Goal: Check status: Check status

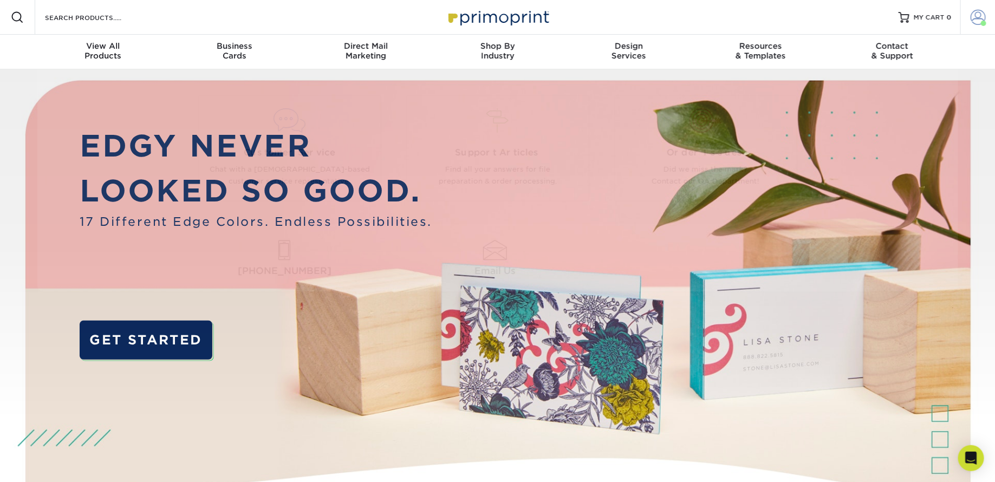
click at [978, 14] on span at bounding box center [977, 17] width 15 height 15
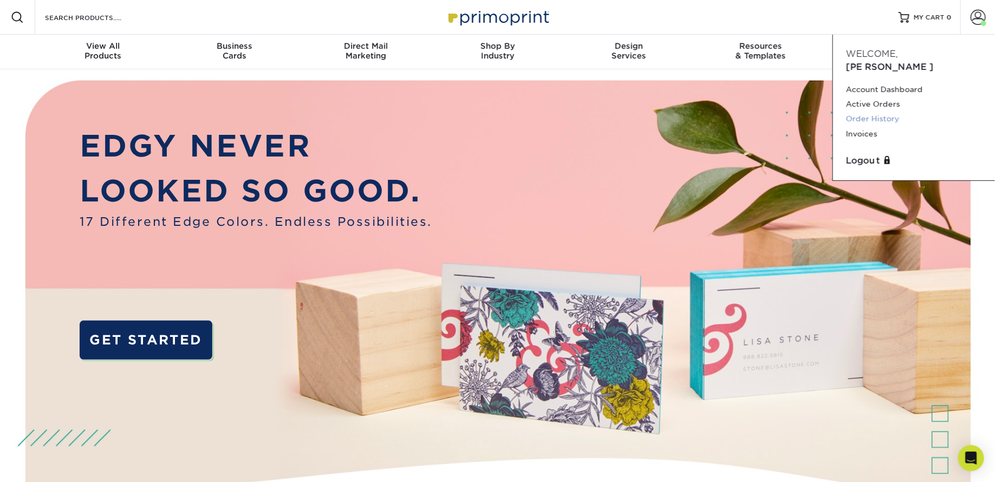
click at [893, 112] on link "Order History" at bounding box center [914, 119] width 136 height 15
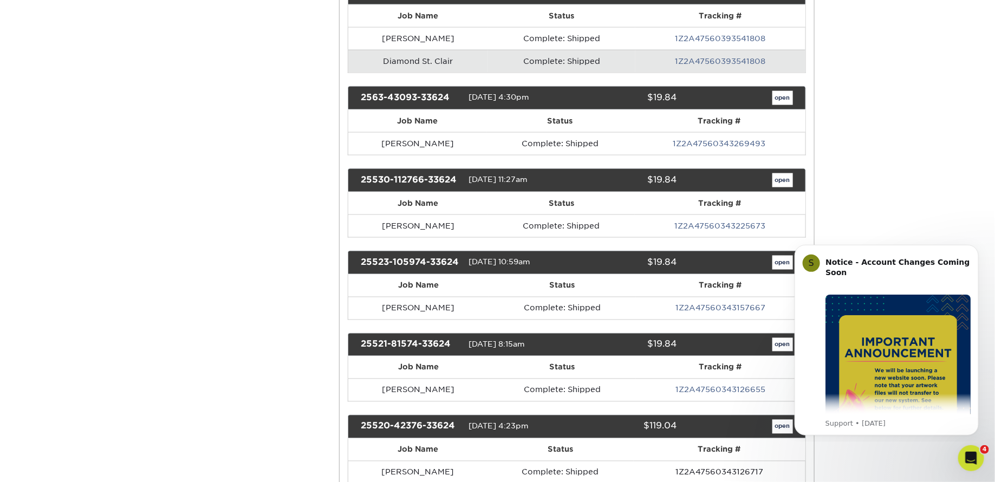
scroll to position [724, 0]
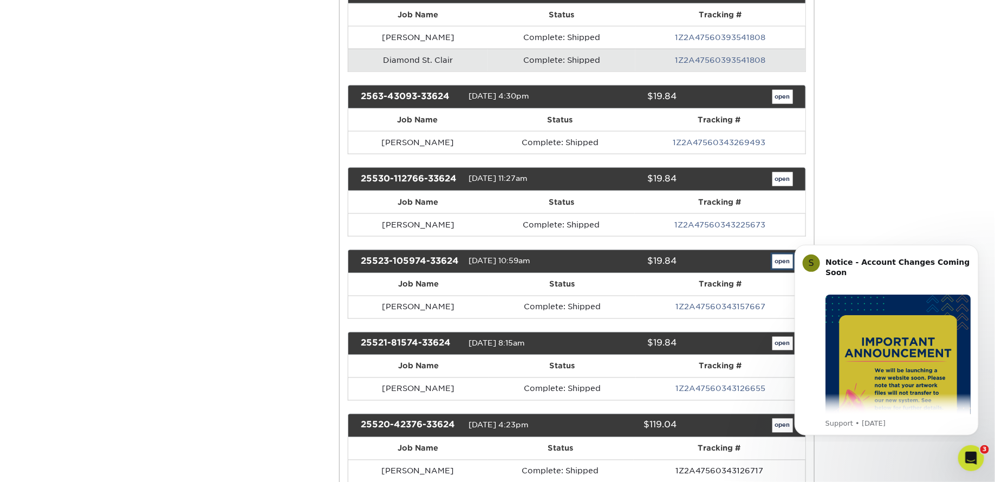
click at [774, 255] on link "open" at bounding box center [782, 262] width 21 height 14
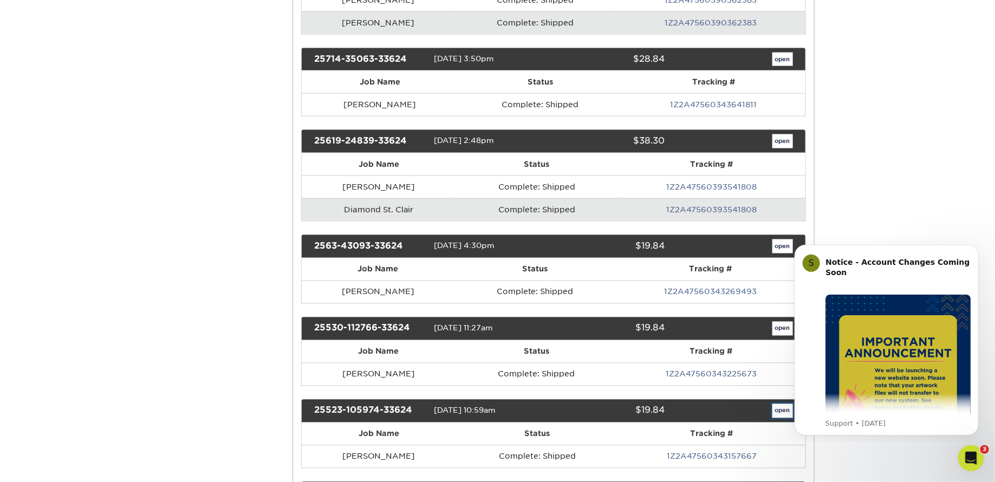
scroll to position [0, 0]
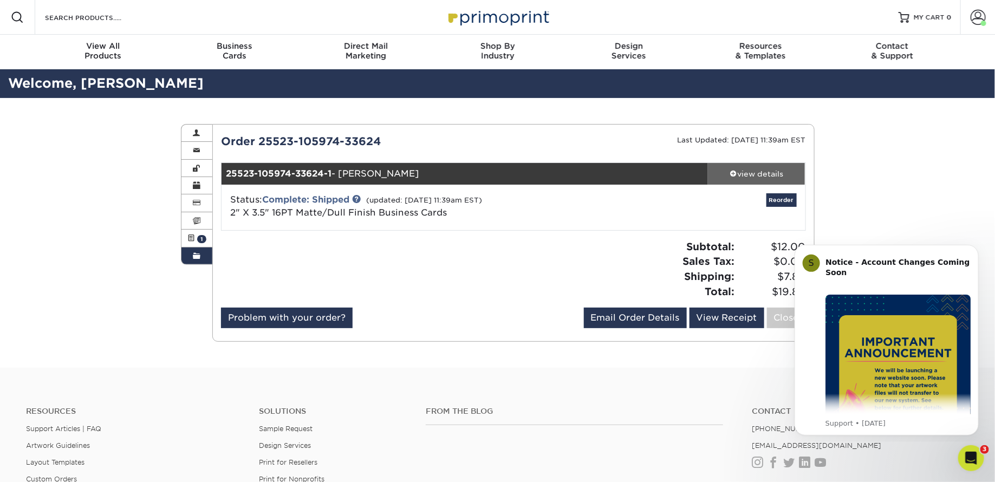
click at [766, 170] on div "view details" at bounding box center [756, 173] width 97 height 11
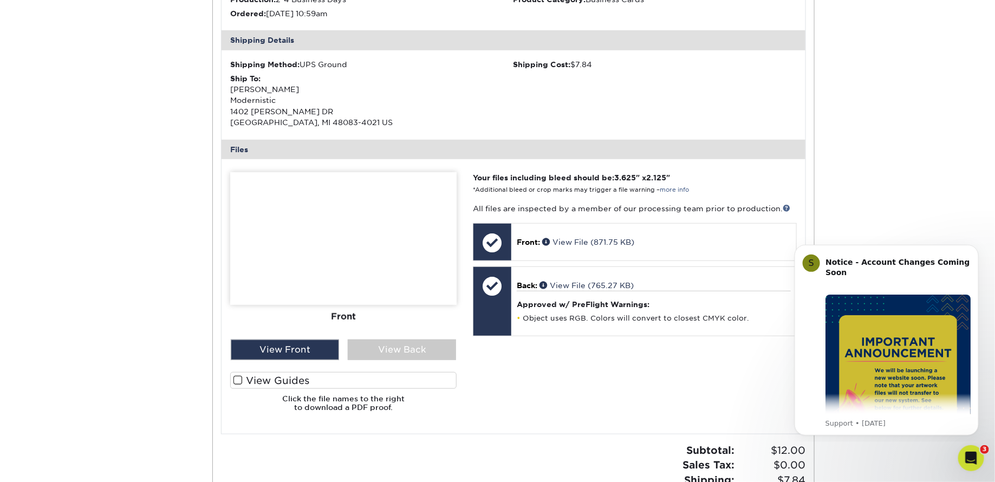
scroll to position [308, 0]
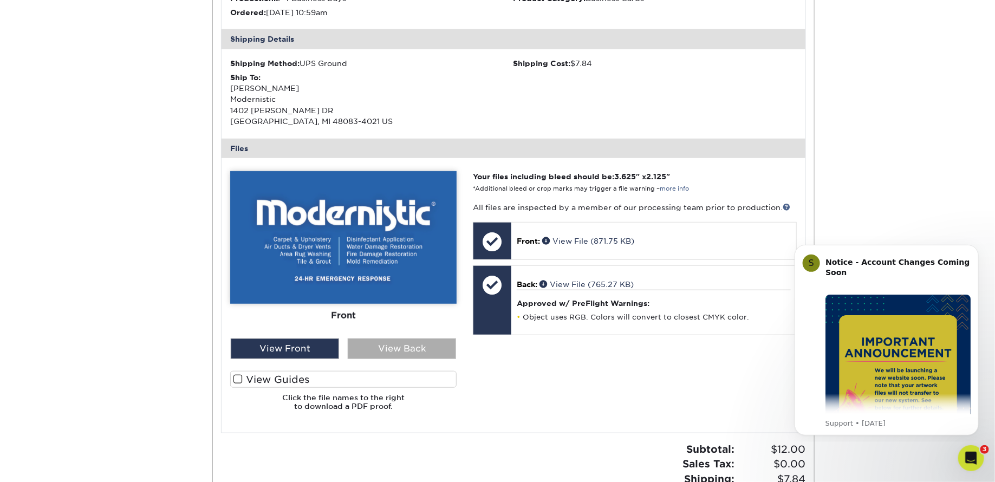
click at [393, 350] on div "View Back" at bounding box center [402, 348] width 108 height 21
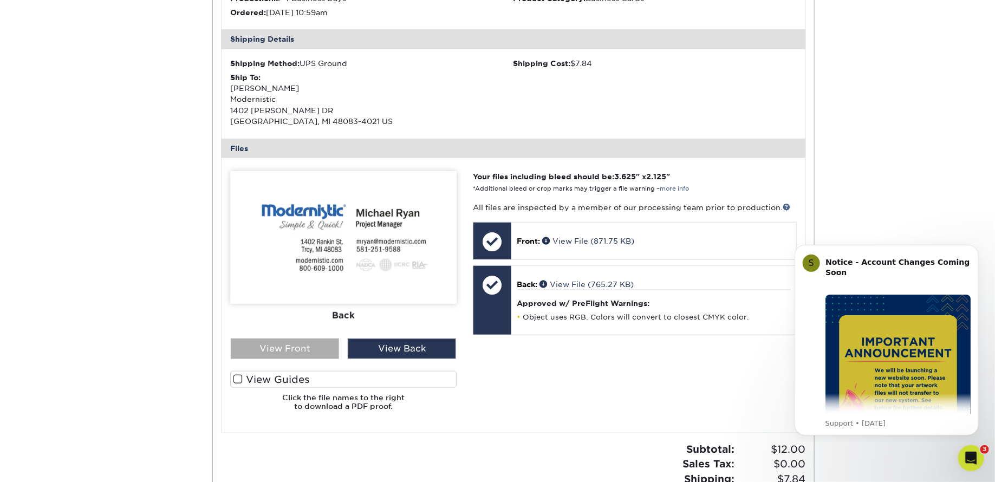
click at [288, 353] on div "View Front" at bounding box center [285, 348] width 108 height 21
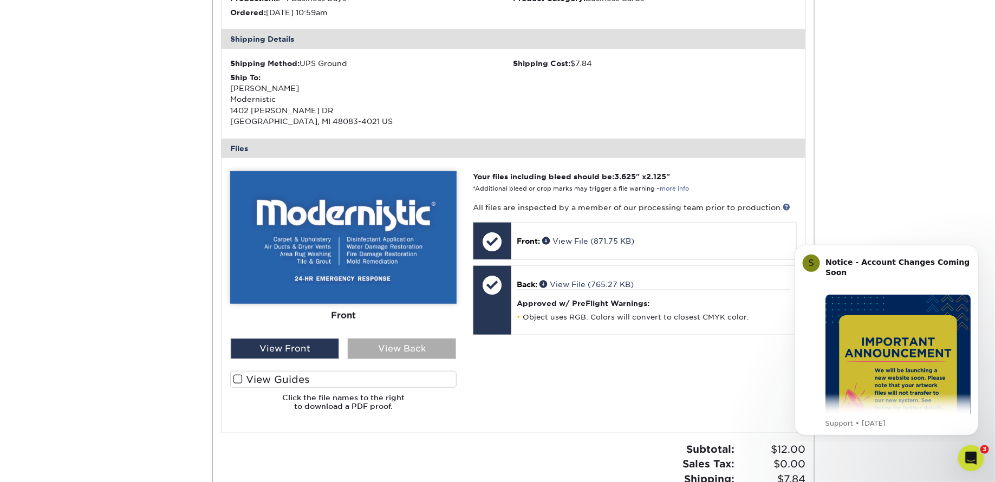
click at [363, 355] on div "View Back" at bounding box center [402, 348] width 108 height 21
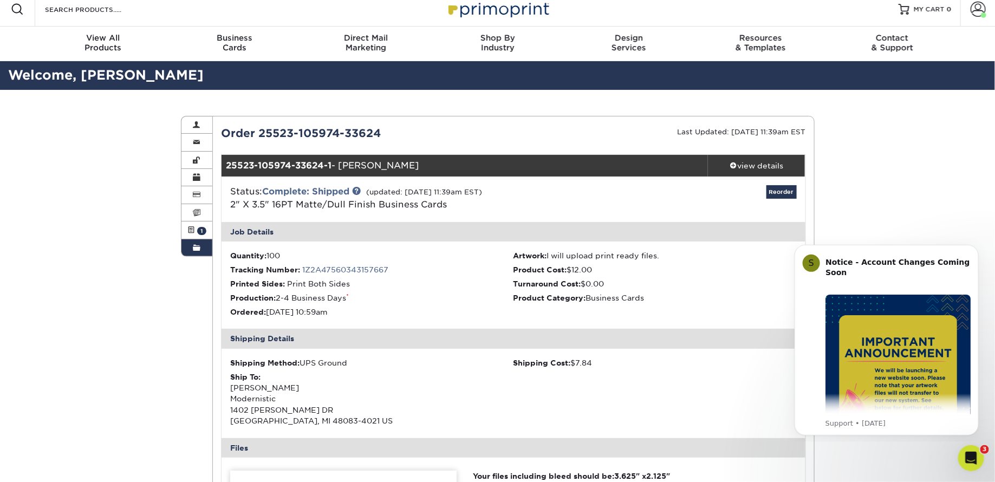
scroll to position [0, 0]
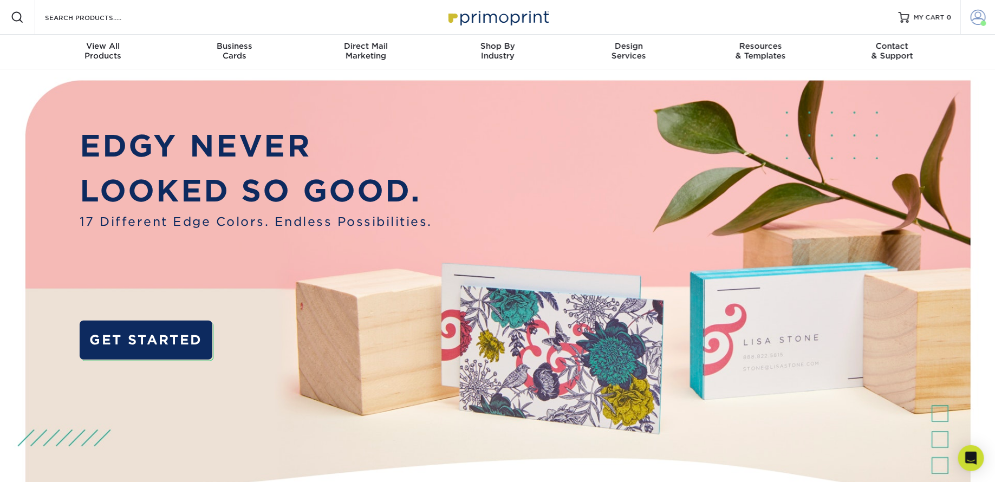
click at [980, 24] on span at bounding box center [977, 17] width 15 height 15
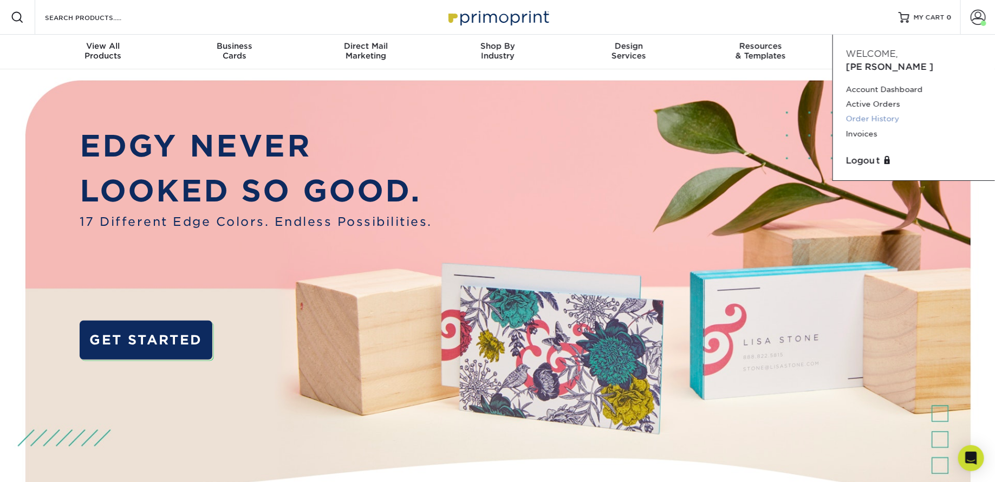
click at [878, 112] on link "Order History" at bounding box center [914, 119] width 136 height 15
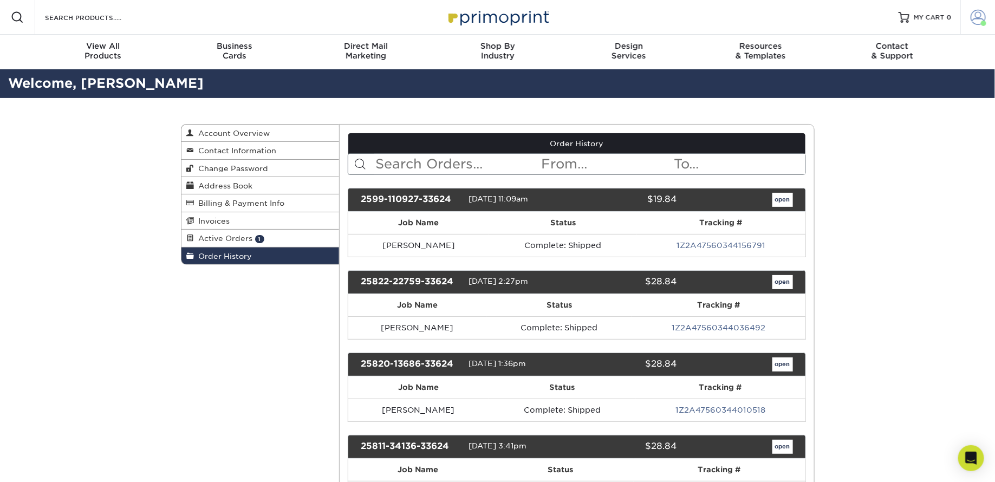
click at [977, 11] on span at bounding box center [977, 17] width 15 height 15
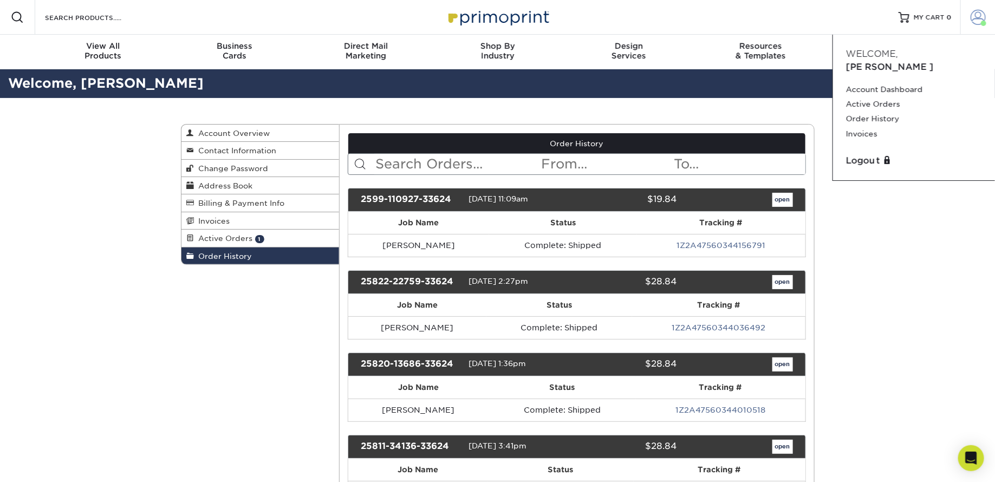
click at [977, 11] on span at bounding box center [977, 17] width 15 height 15
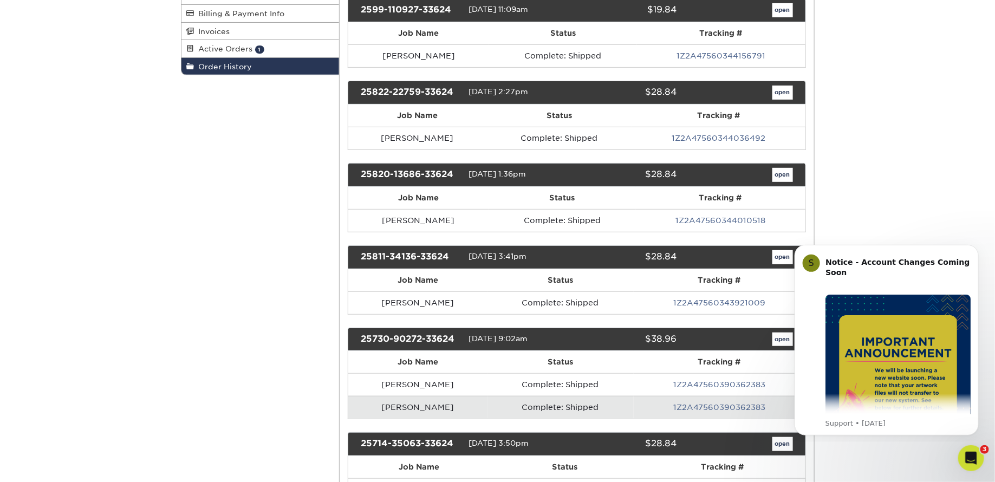
scroll to position [271, 0]
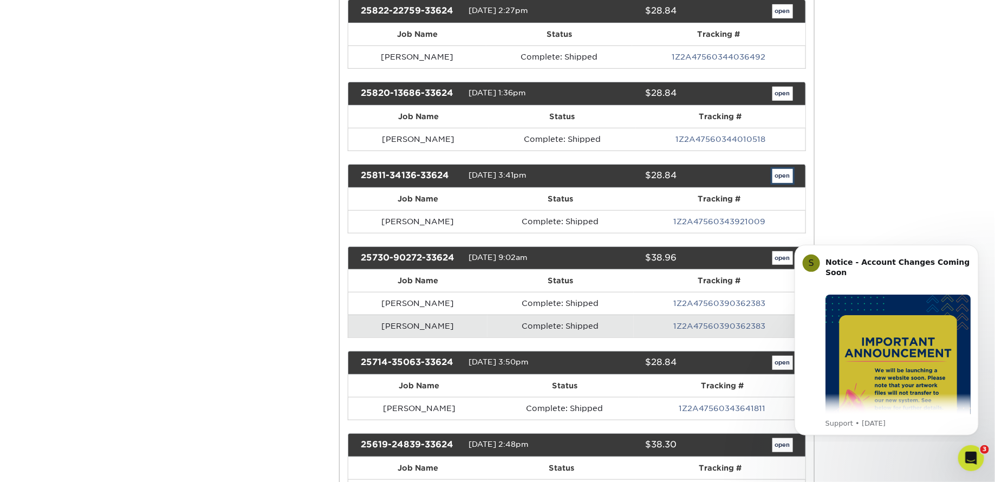
click at [784, 170] on link "open" at bounding box center [782, 176] width 21 height 14
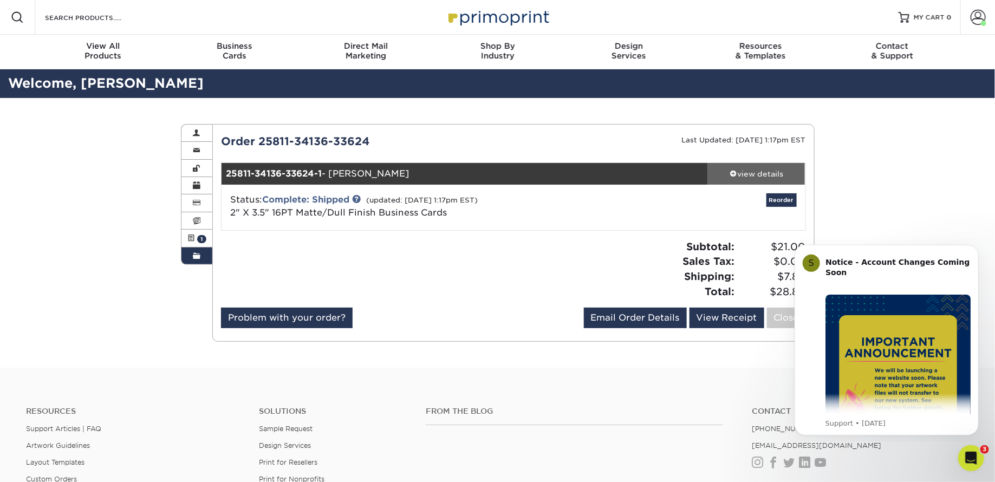
click at [767, 175] on div "view details" at bounding box center [756, 173] width 97 height 11
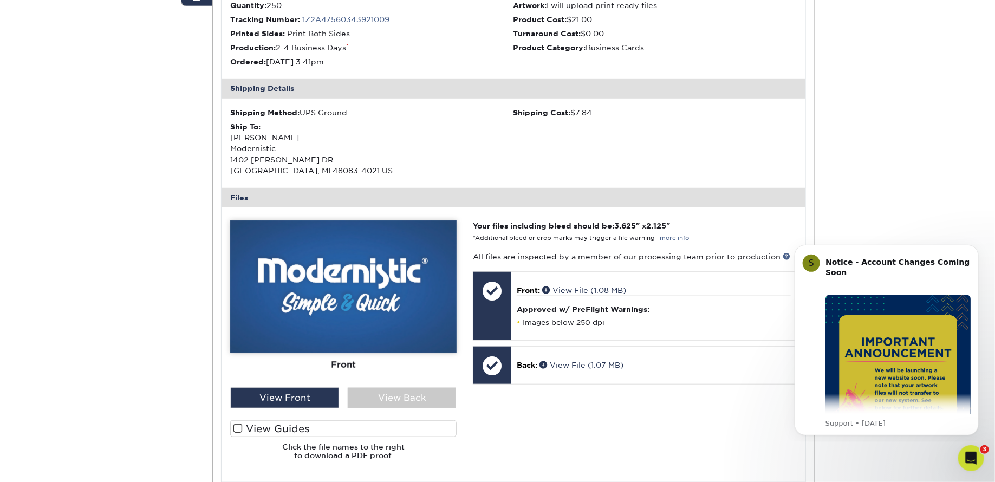
scroll to position [274, 0]
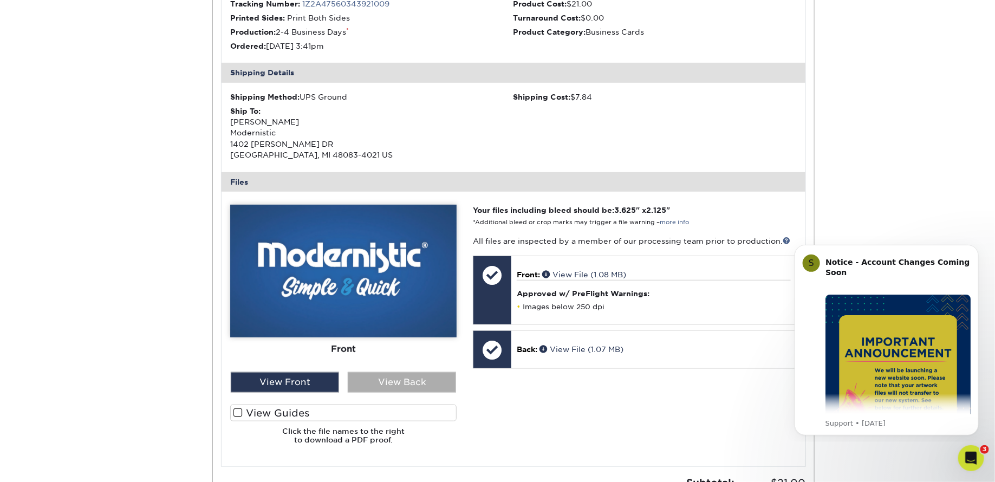
click at [416, 392] on div "View Back" at bounding box center [402, 382] width 108 height 21
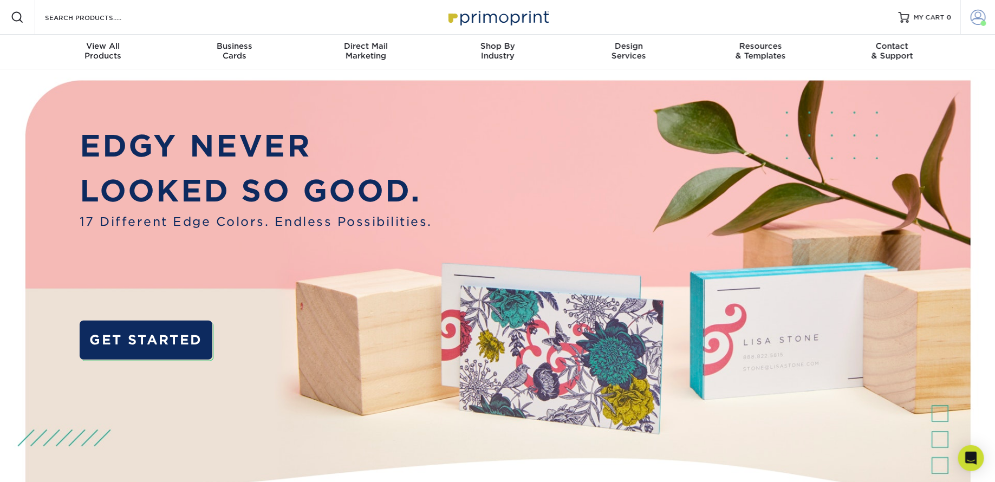
click at [975, 22] on span at bounding box center [977, 17] width 15 height 15
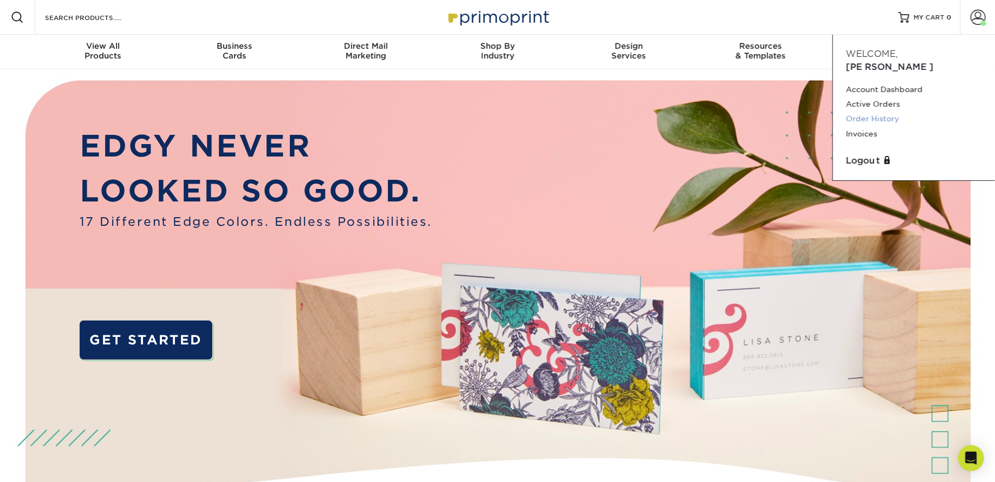
click at [893, 112] on link "Order History" at bounding box center [914, 119] width 136 height 15
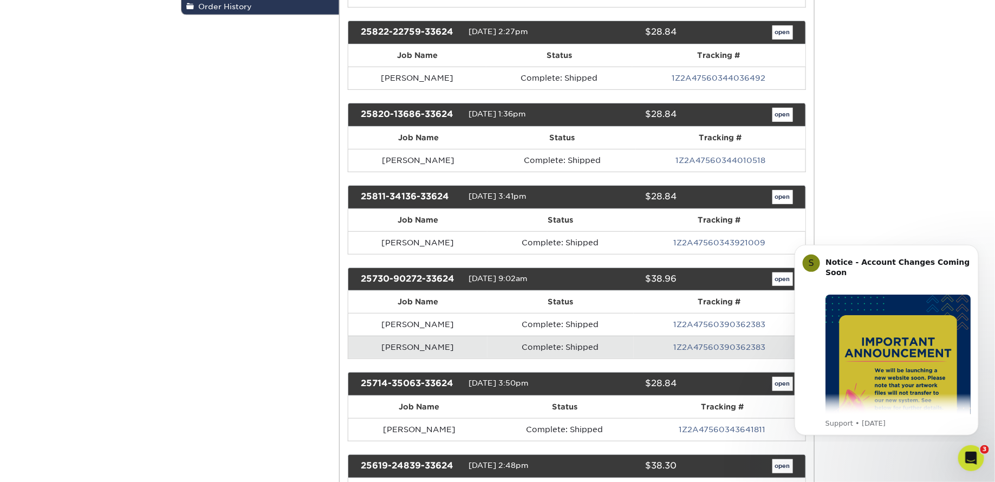
scroll to position [251, 0]
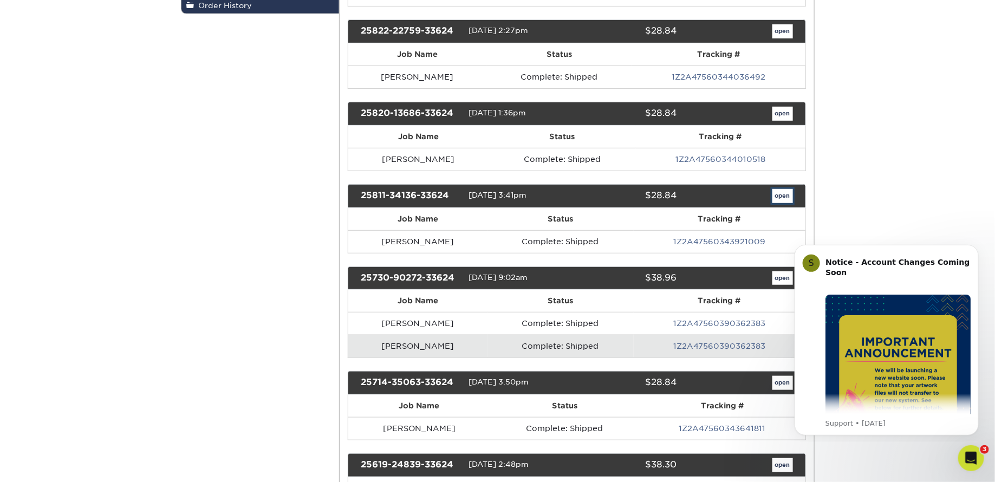
click at [779, 190] on link "open" at bounding box center [782, 196] width 21 height 14
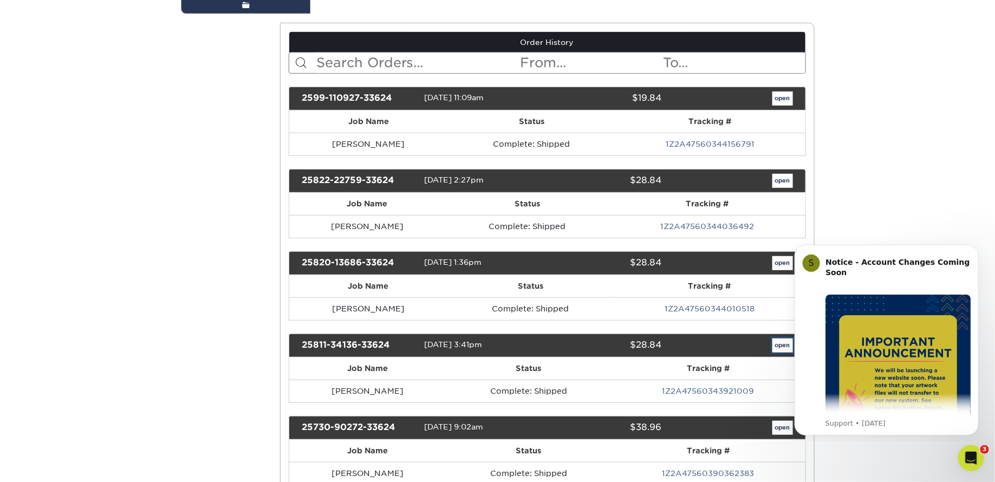
scroll to position [0, 0]
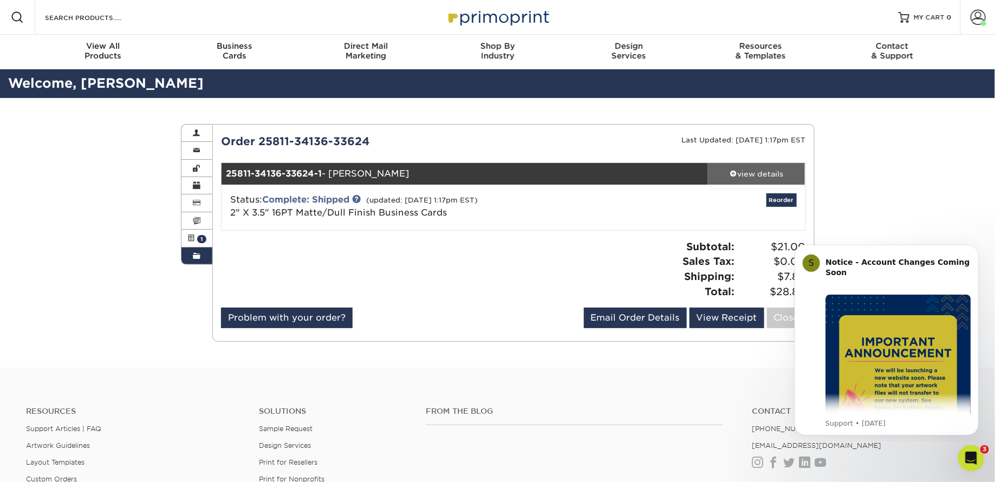
click at [746, 176] on div "view details" at bounding box center [756, 173] width 97 height 11
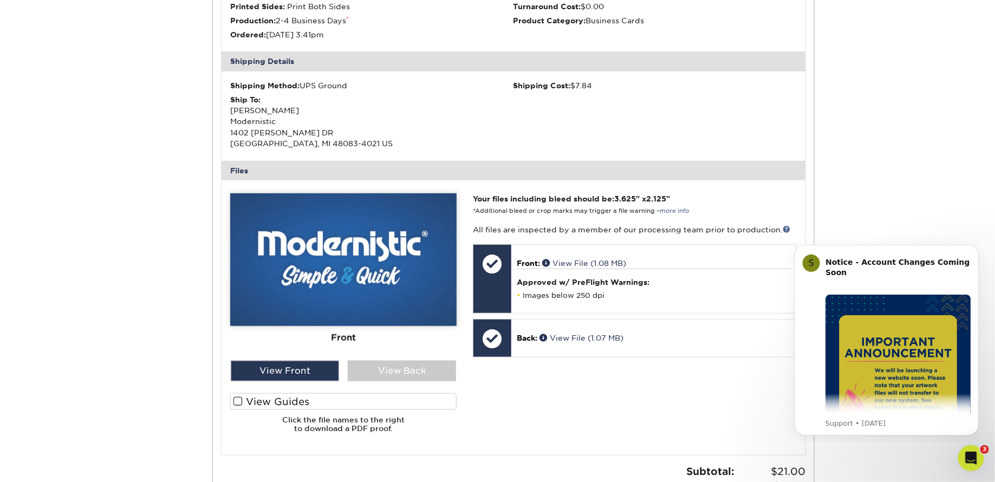
scroll to position [286, 0]
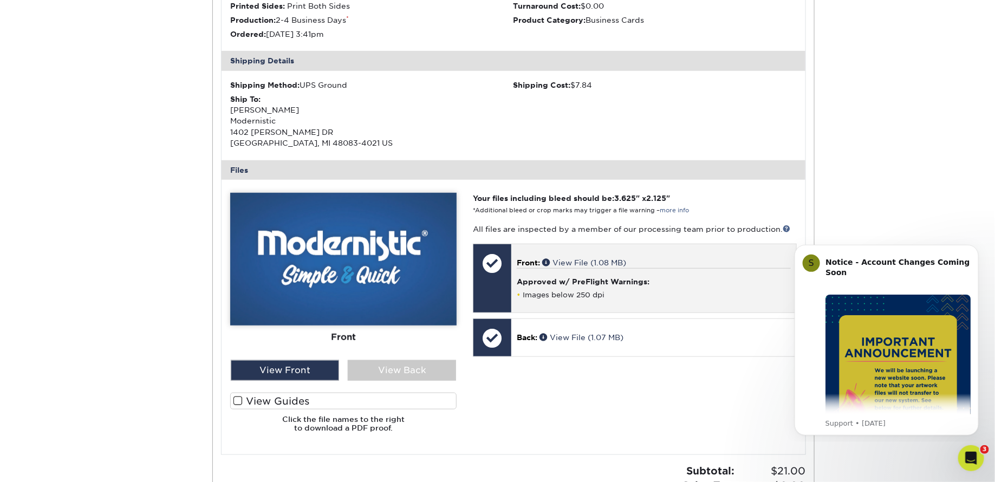
click at [676, 296] on li "Images below 250 dpi" at bounding box center [653, 294] width 273 height 9
click at [540, 260] on span "Front:" at bounding box center [528, 262] width 23 height 9
click at [547, 260] on span at bounding box center [547, 262] width 10 height 8
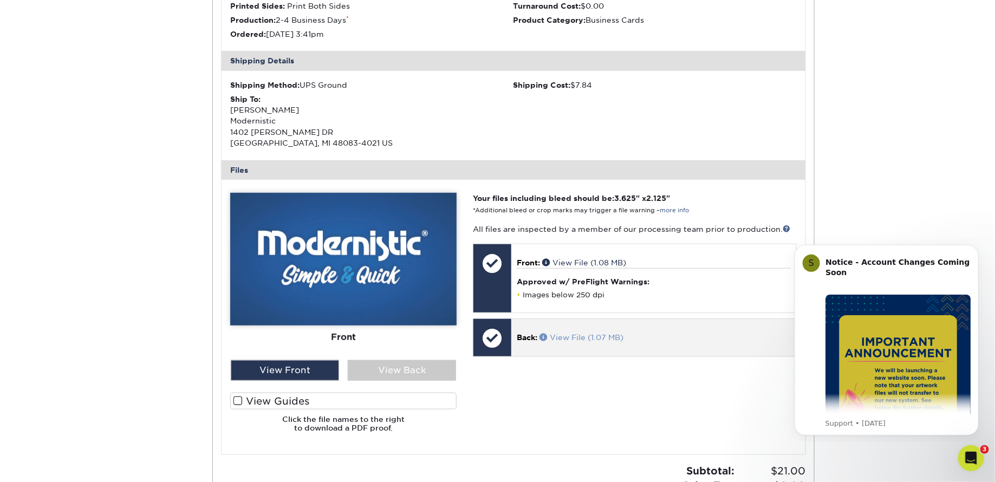
click at [545, 333] on span at bounding box center [544, 337] width 10 height 8
